Goal: Task Accomplishment & Management: Use online tool/utility

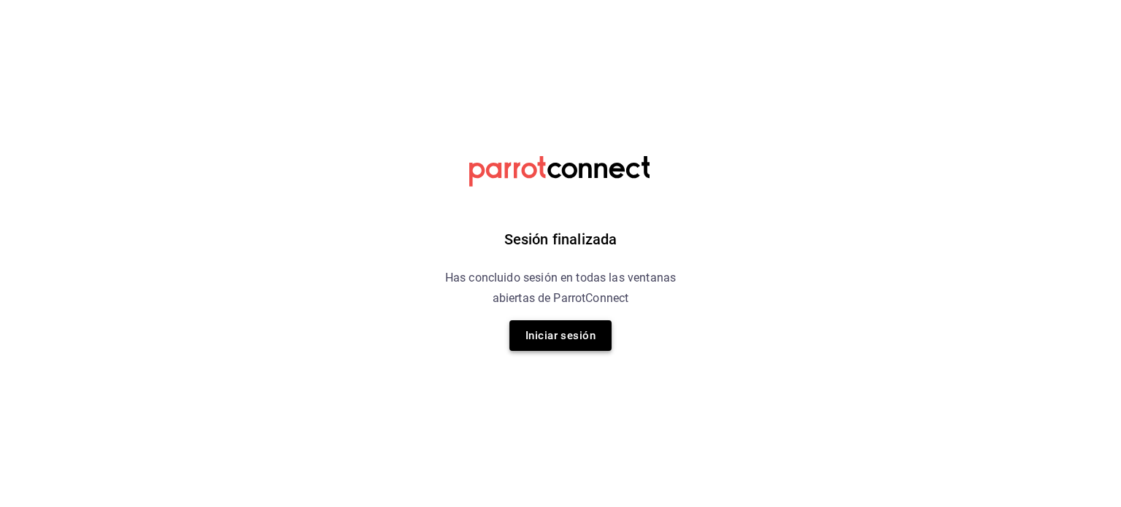
click at [568, 335] on button "Iniciar sesión" at bounding box center [561, 335] width 102 height 31
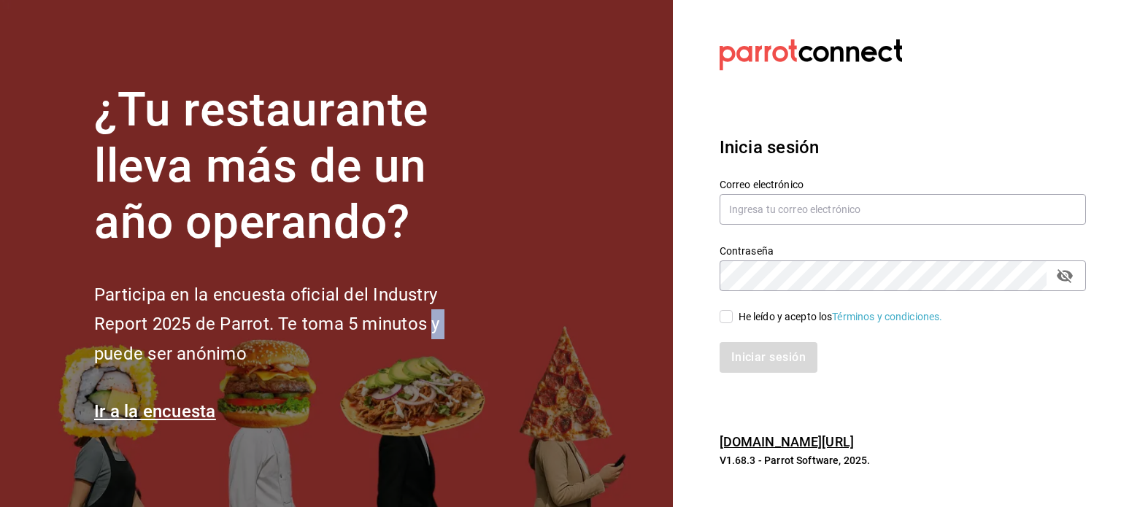
click at [568, 335] on section "¿Tu restaurante lleva más de un año operando? Participa en la encuesta oficial …" at bounding box center [336, 253] width 673 height 507
click at [756, 206] on input "text" at bounding box center [903, 209] width 366 height 31
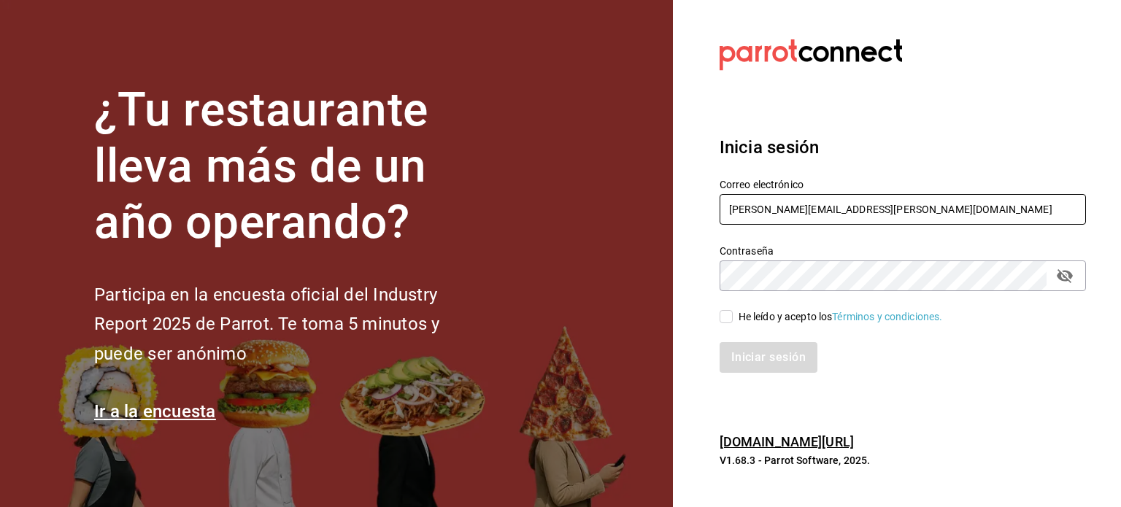
type input "carlos.lavin@bellymonsterbites.com"
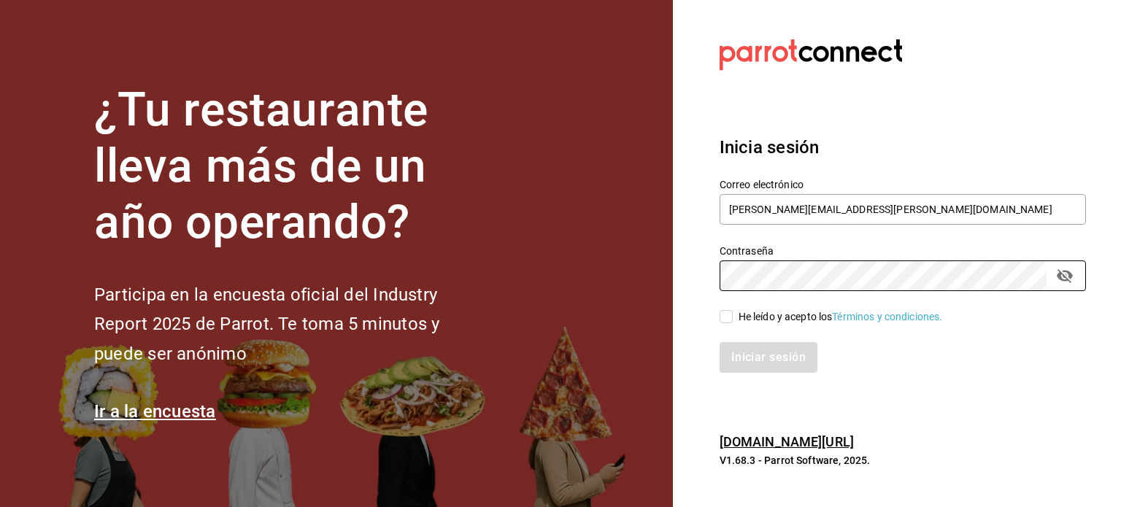
click at [728, 319] on input "He leído y acepto los Términos y condiciones." at bounding box center [726, 316] width 13 height 13
checkbox input "true"
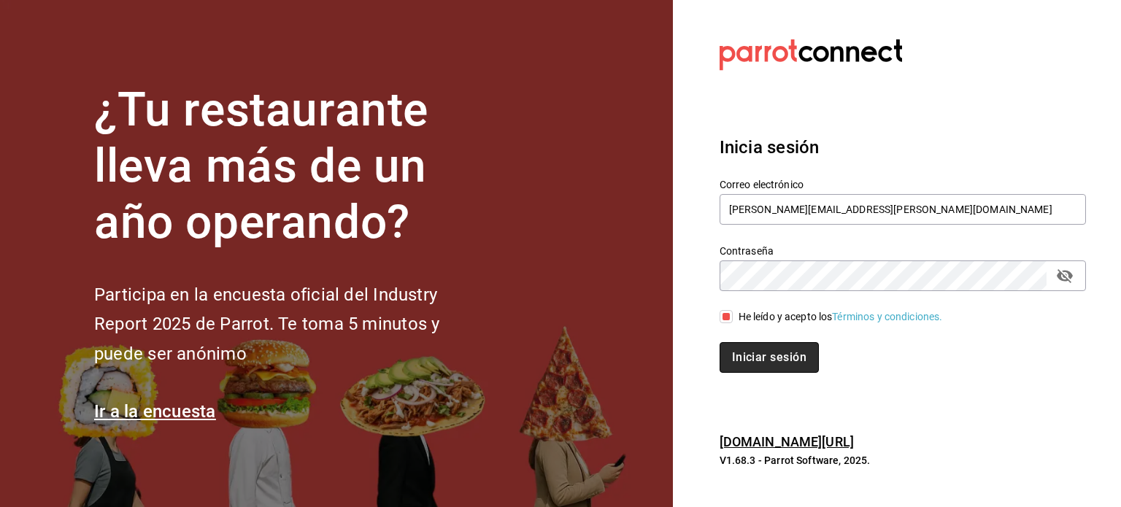
click at [753, 364] on button "Iniciar sesión" at bounding box center [769, 357] width 99 height 31
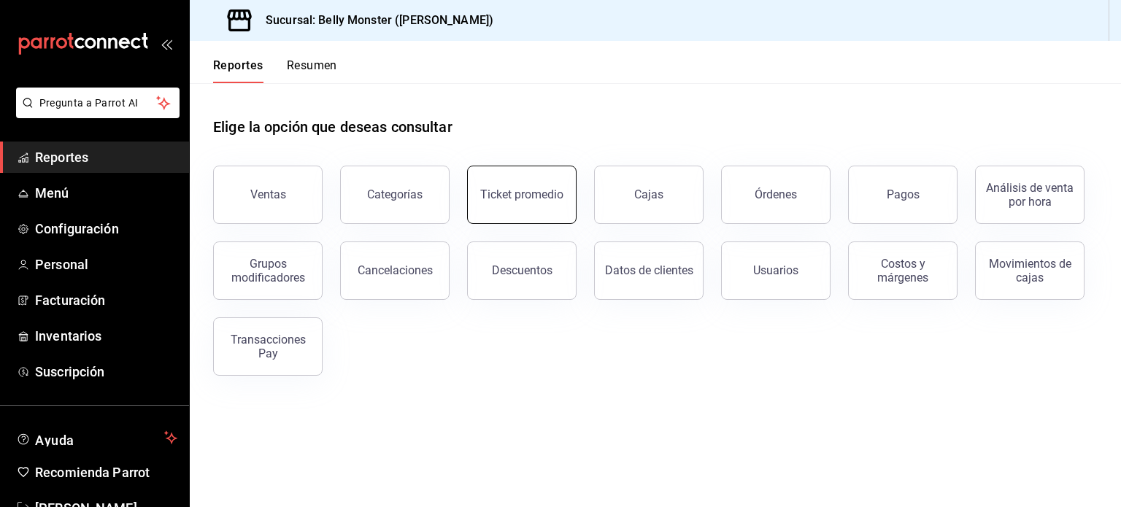
click at [512, 191] on div "Ticket promedio" at bounding box center [521, 195] width 83 height 14
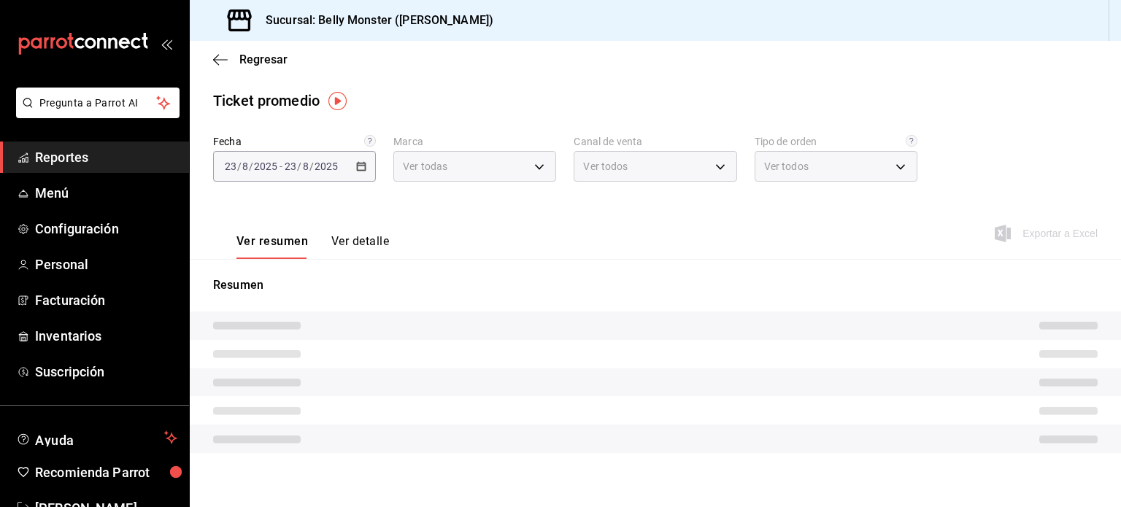
type input "ba031067-7a2b-4dd4-8da6-4b345cc82435"
type input "PARROT,UBER_EATS,RAPPI,DIDI_FOOD,ONLINE"
type input "7ad363ec-5d1a-43e5-b615-2ef4f3f2a322,a0b71469-3960-4849-838f-dea98c880c2f,1f1f7…"
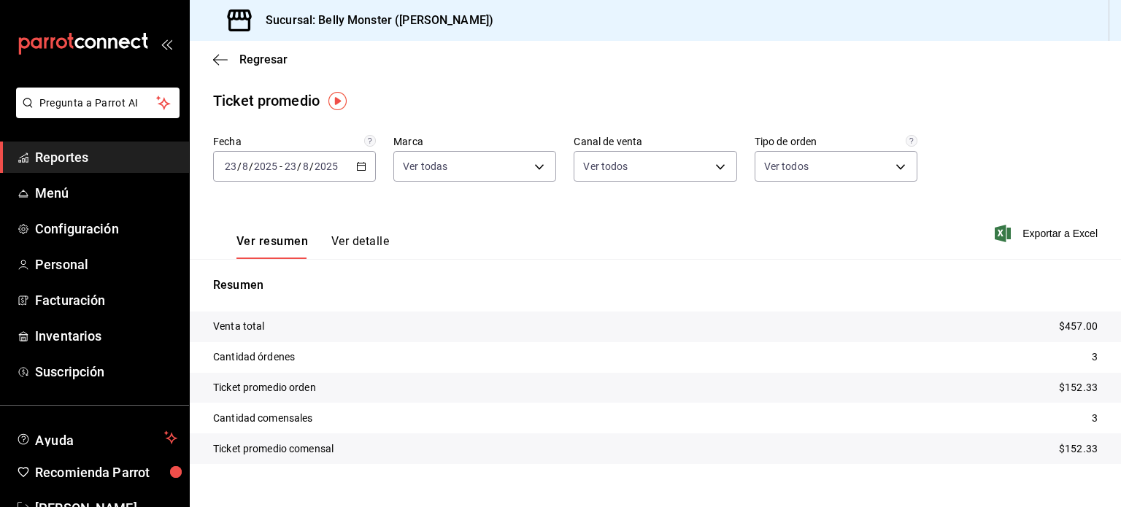
click at [361, 167] on icon "button" at bounding box center [361, 166] width 10 height 10
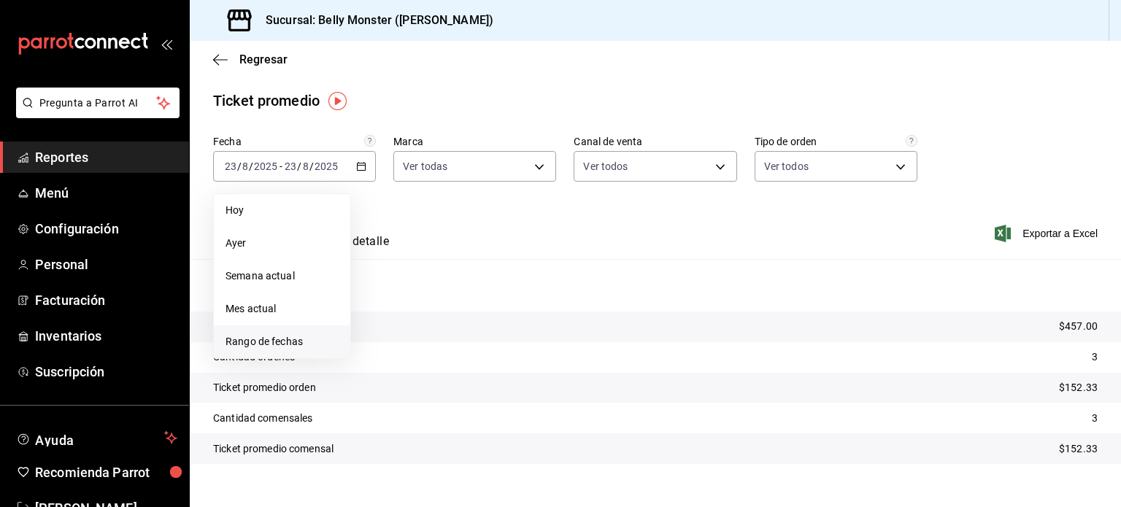
click at [250, 341] on span "Rango de fechas" at bounding box center [282, 341] width 113 height 15
click at [519, 328] on button "16" at bounding box center [511, 328] width 26 height 26
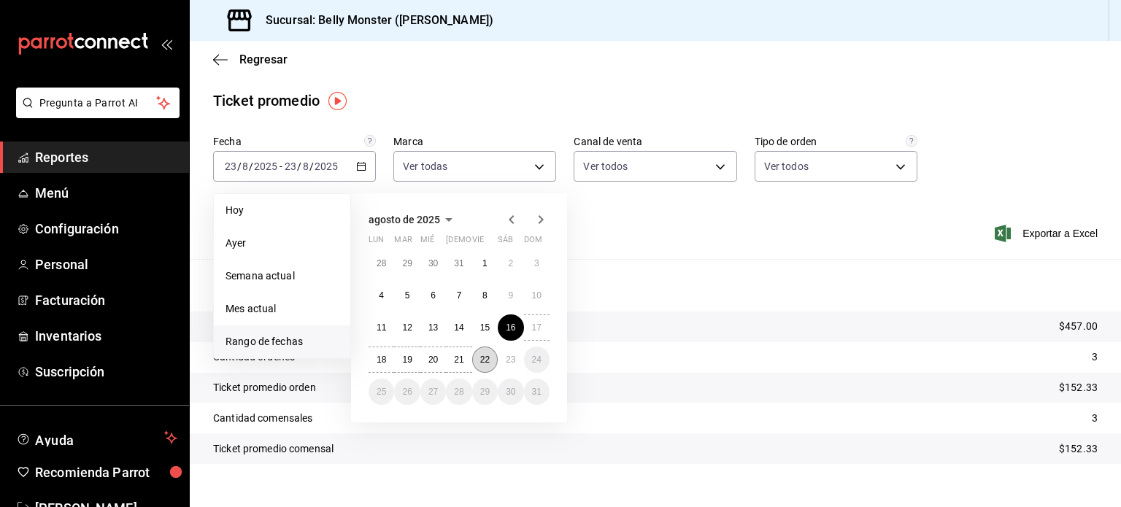
click at [481, 364] on abbr "22" at bounding box center [484, 360] width 9 height 10
